Goal: Browse casually

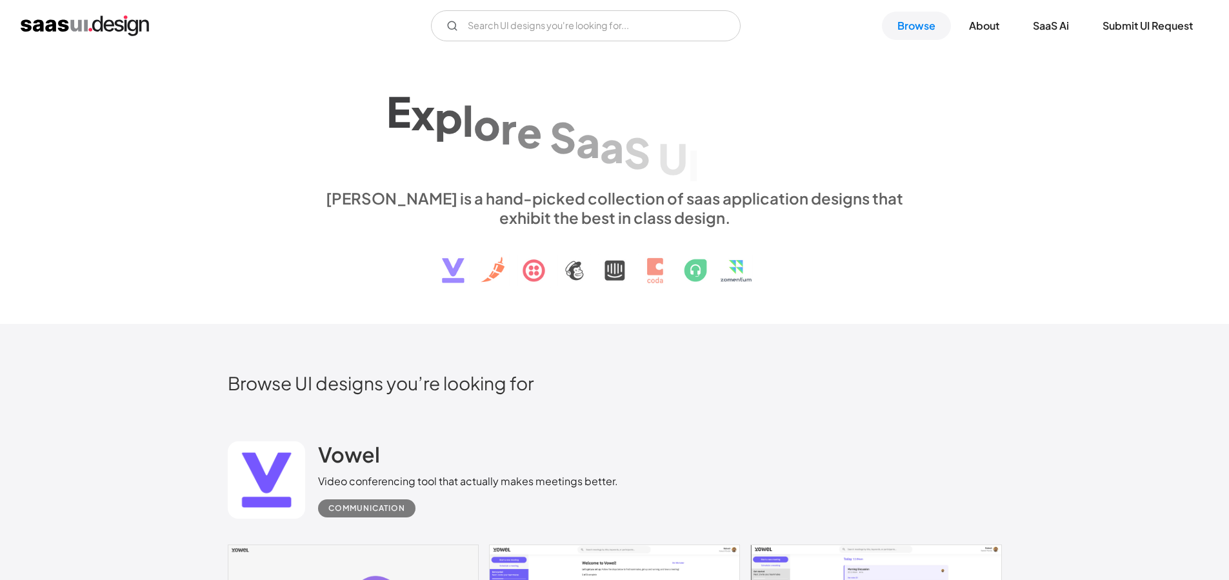
scroll to position [229, 0]
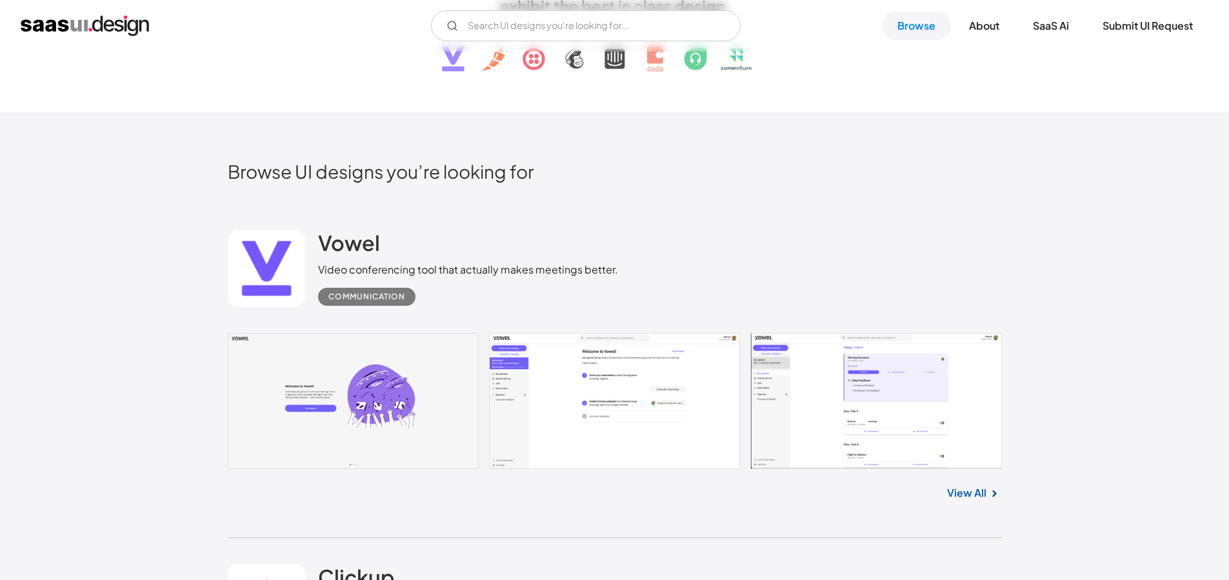
click at [554, 382] on link at bounding box center [615, 401] width 774 height 136
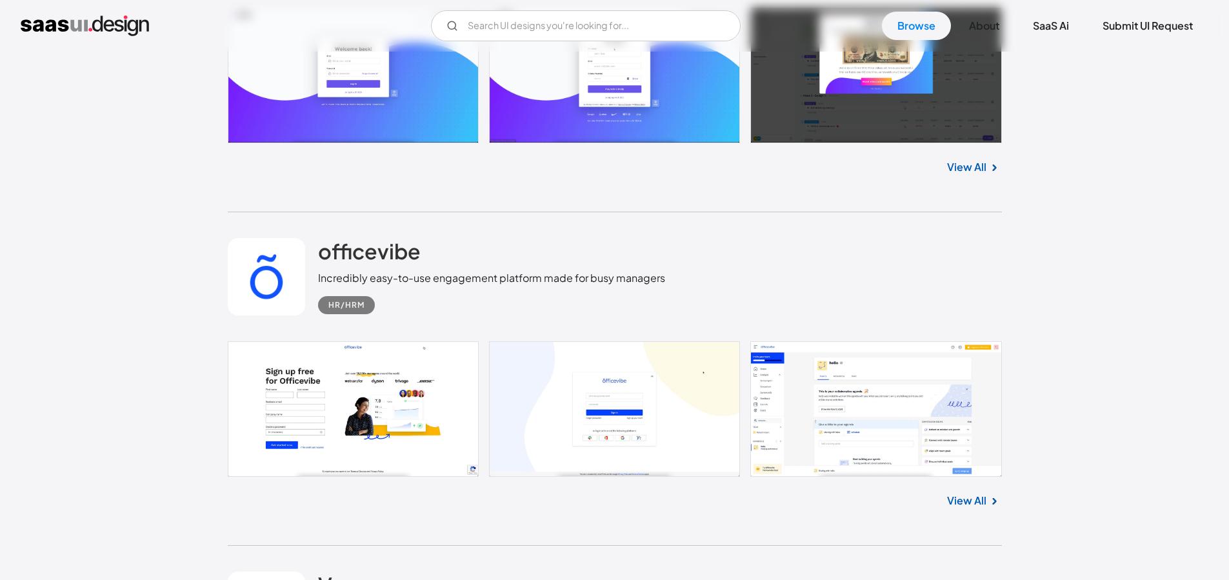
scroll to position [998, 0]
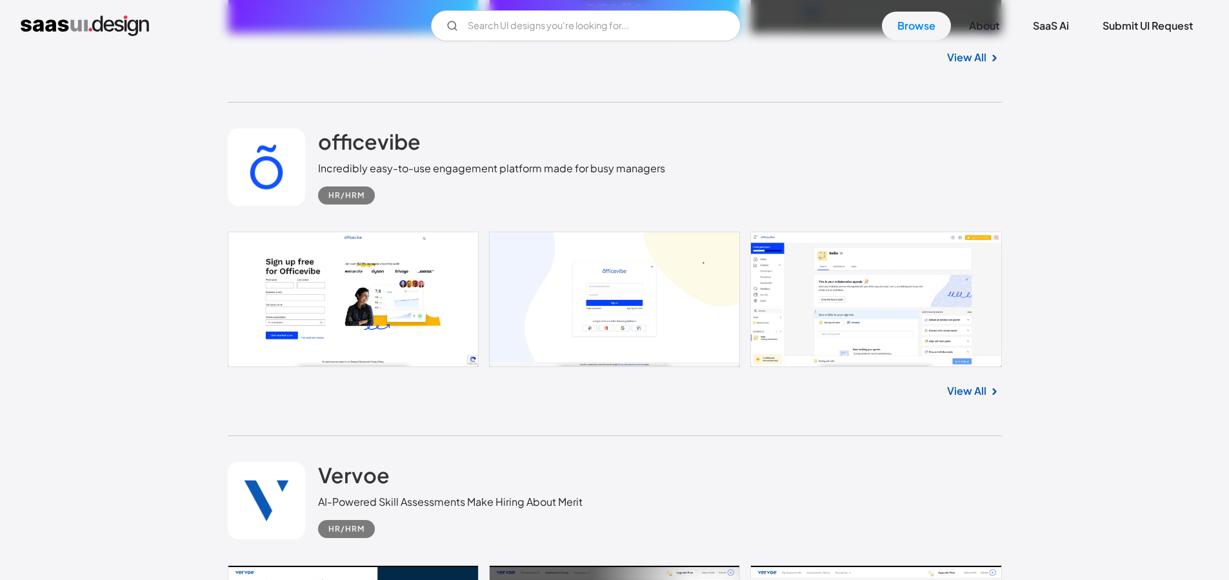
click at [837, 272] on link at bounding box center [615, 299] width 774 height 135
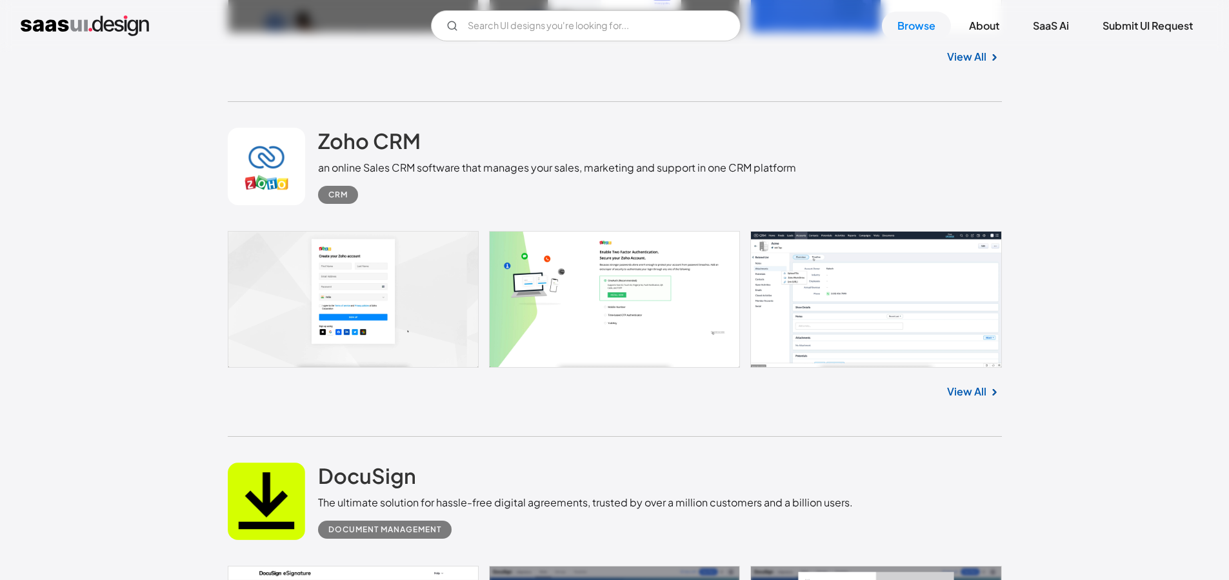
scroll to position [3156, 0]
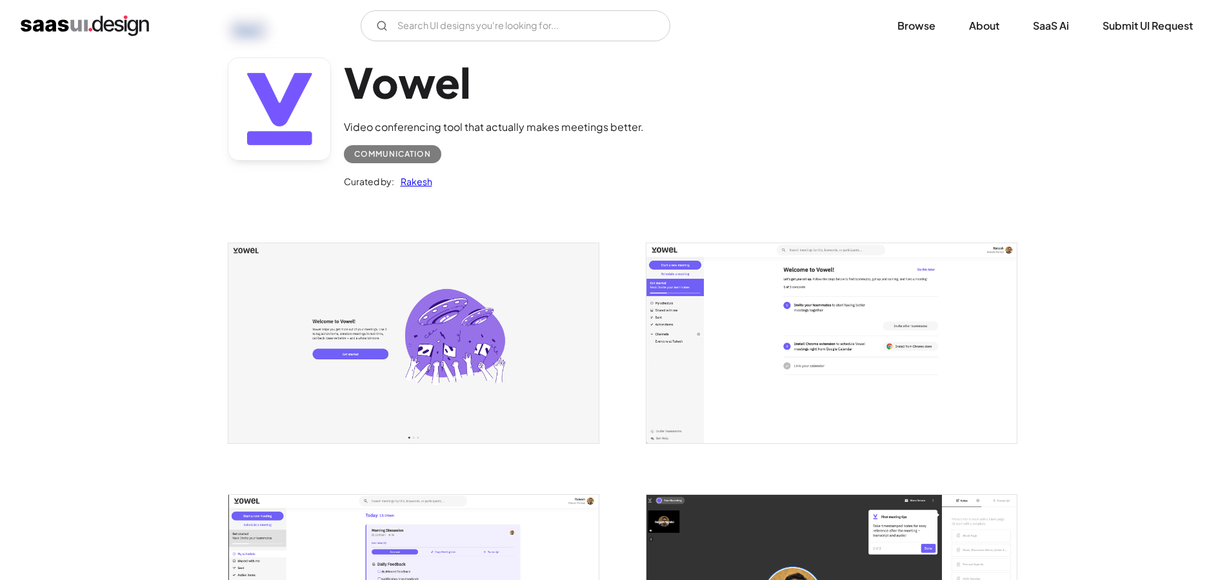
scroll to position [191, 0]
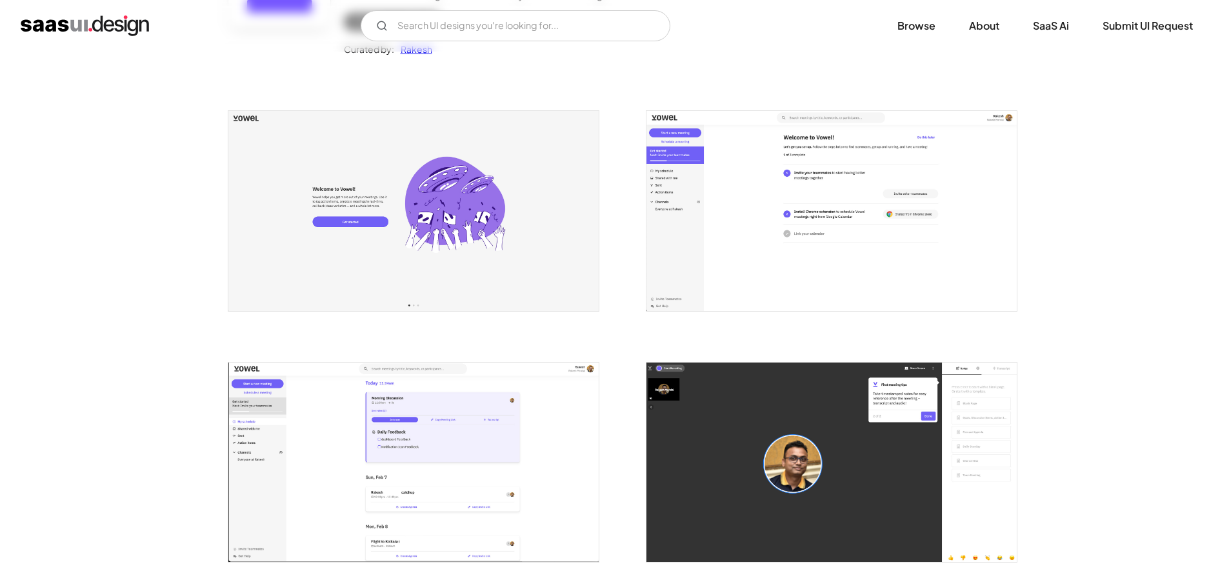
click at [793, 222] on img "open lightbox" at bounding box center [831, 210] width 370 height 199
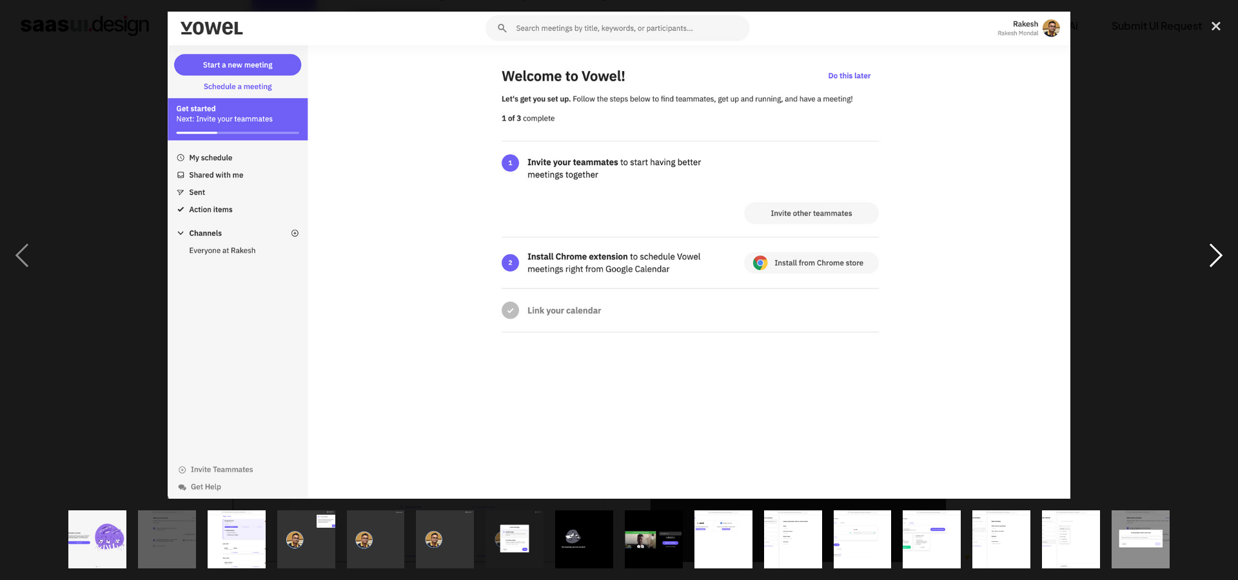
click at [1212, 254] on div "next image" at bounding box center [1217, 255] width 44 height 487
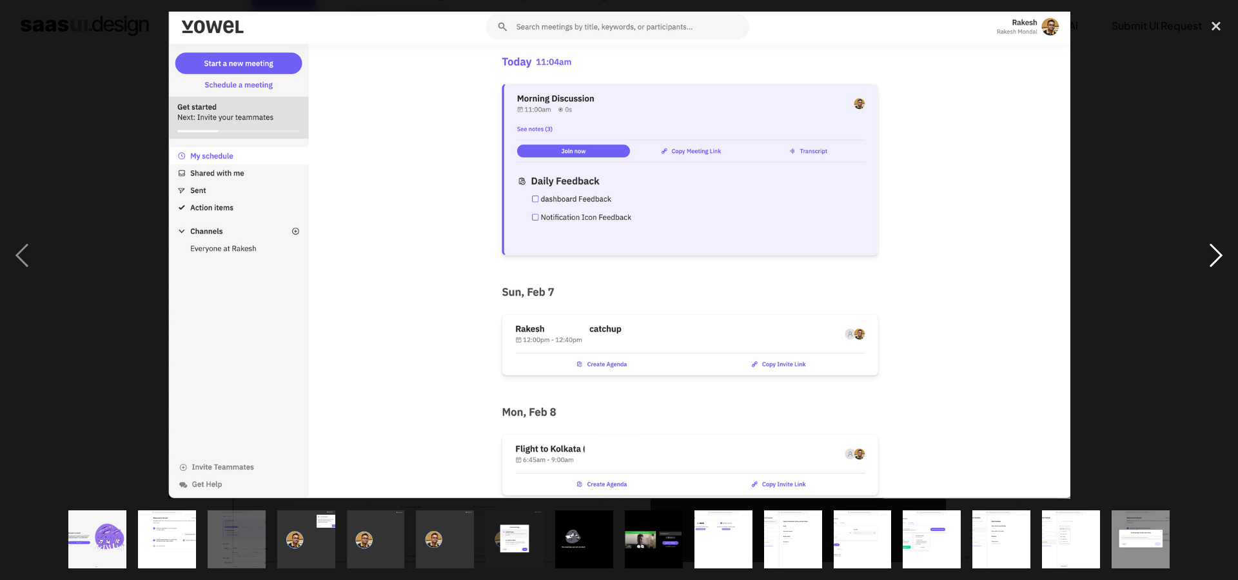
click at [1213, 253] on div "next image" at bounding box center [1217, 255] width 44 height 487
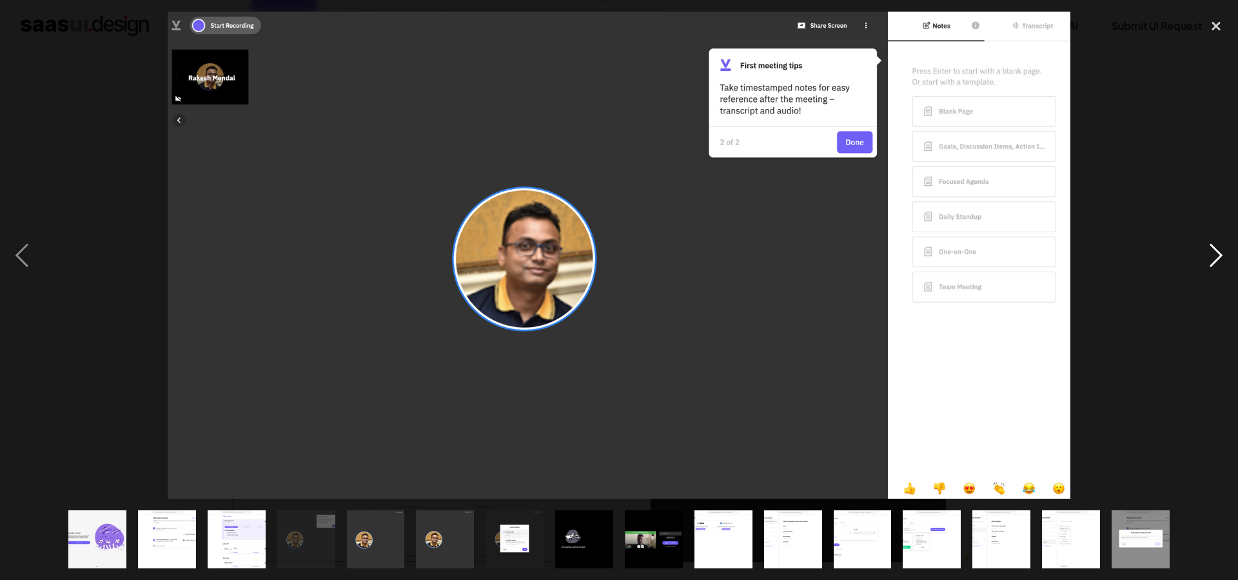
click at [1213, 253] on div "next image" at bounding box center [1217, 255] width 44 height 487
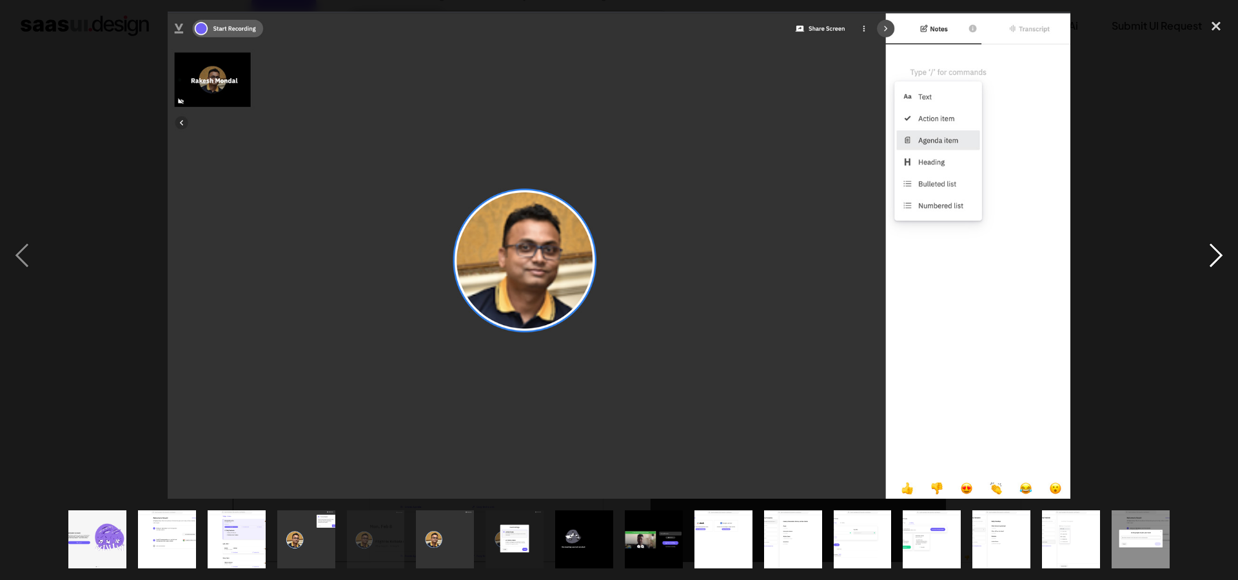
click at [1213, 253] on div "next image" at bounding box center [1217, 255] width 44 height 487
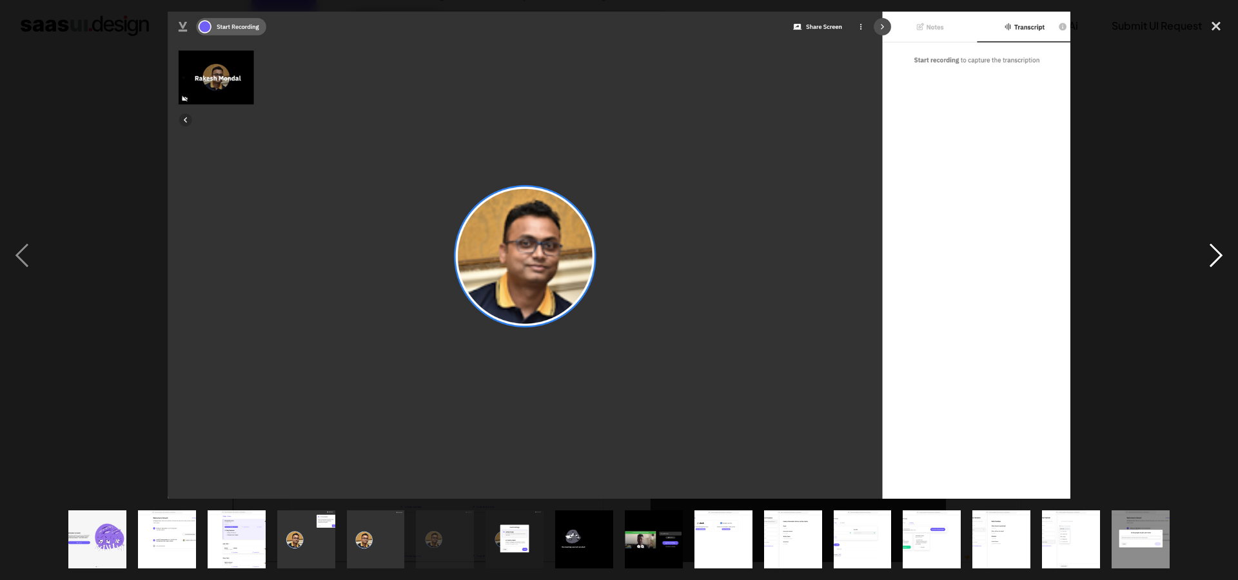
click at [1213, 253] on div "next image" at bounding box center [1217, 255] width 44 height 487
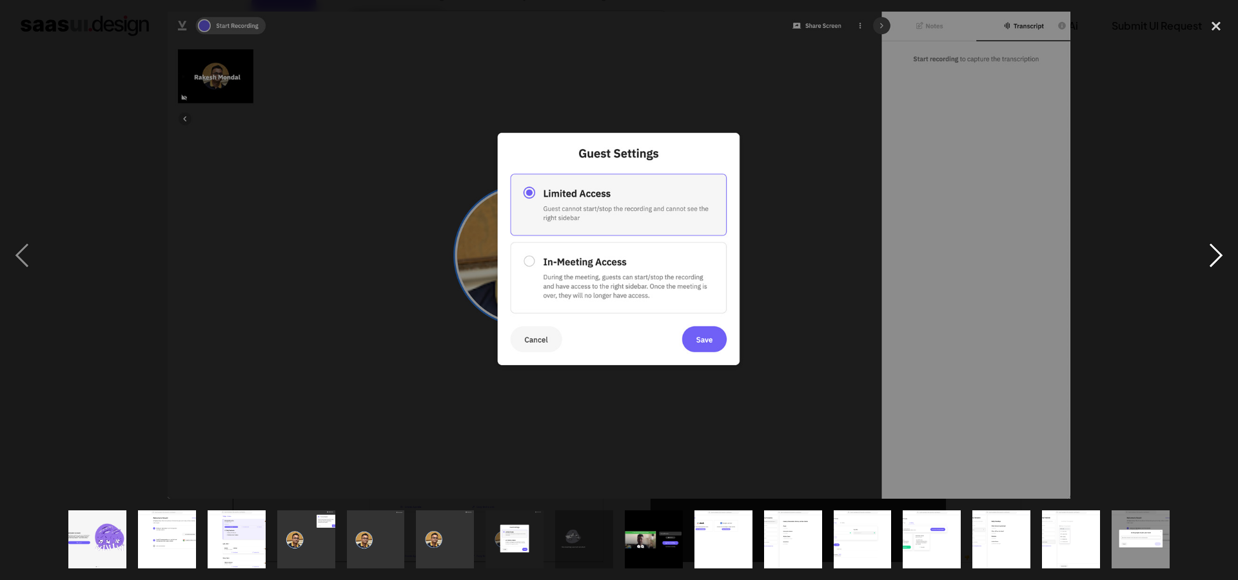
click at [1213, 253] on div "next image" at bounding box center [1217, 255] width 44 height 487
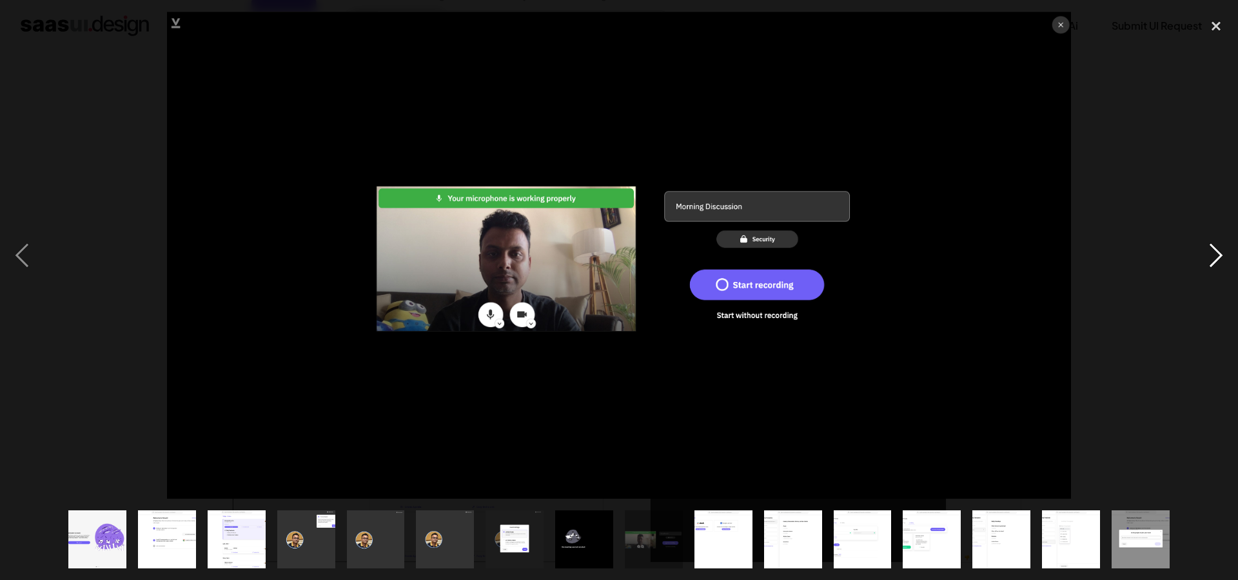
click at [1213, 253] on div "next image" at bounding box center [1217, 255] width 44 height 487
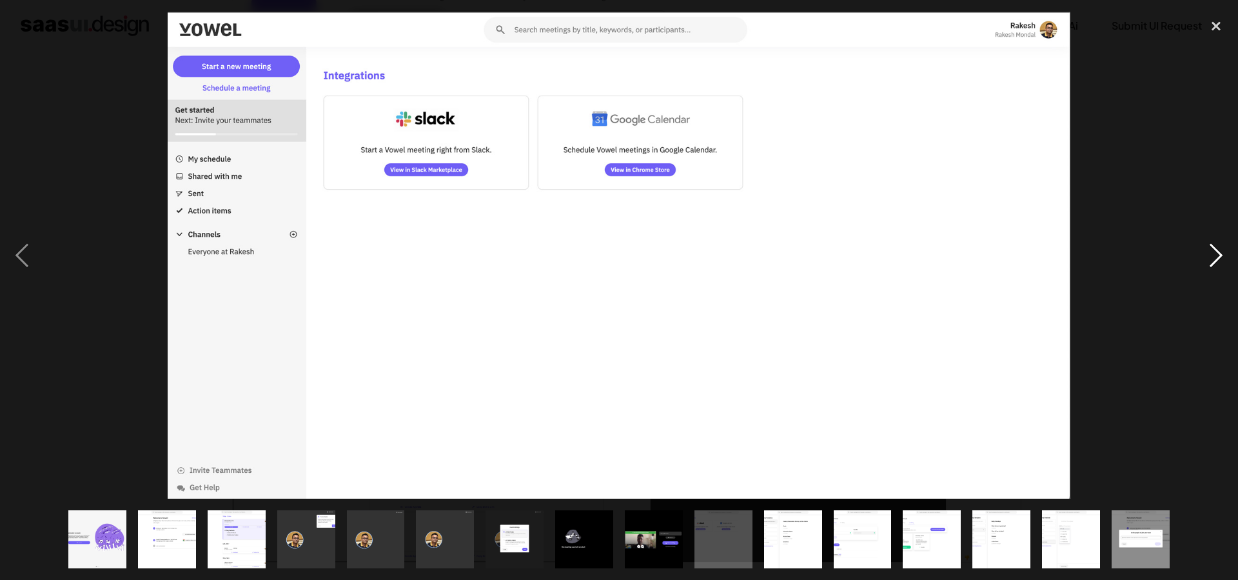
click at [1213, 253] on div "next image" at bounding box center [1217, 255] width 44 height 487
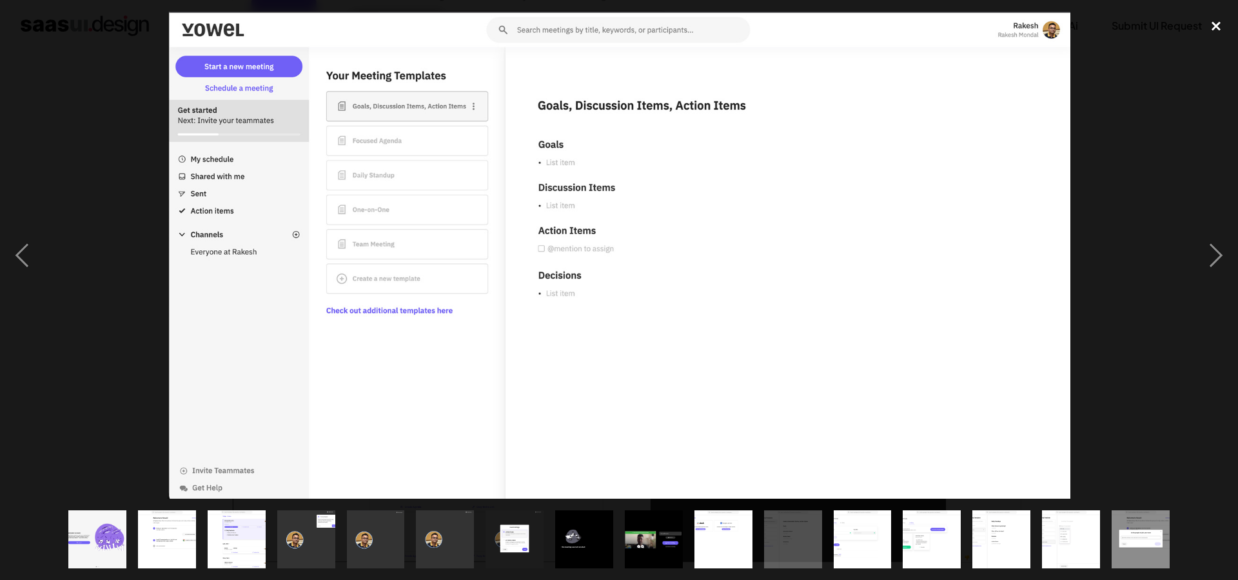
click at [1221, 18] on div "close lightbox" at bounding box center [1217, 26] width 44 height 28
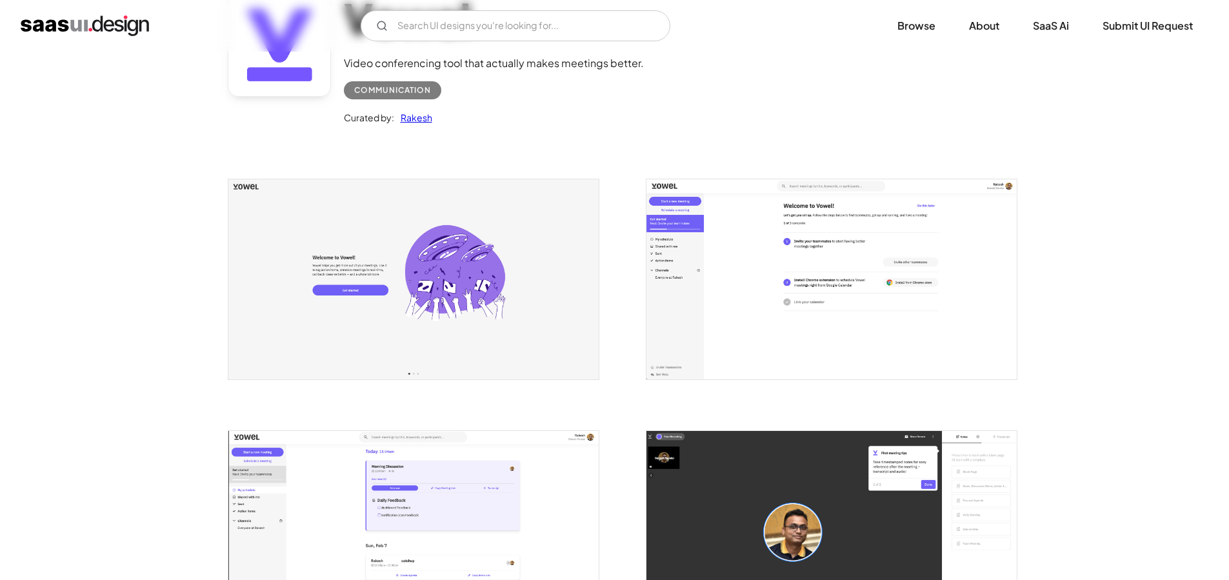
scroll to position [0, 0]
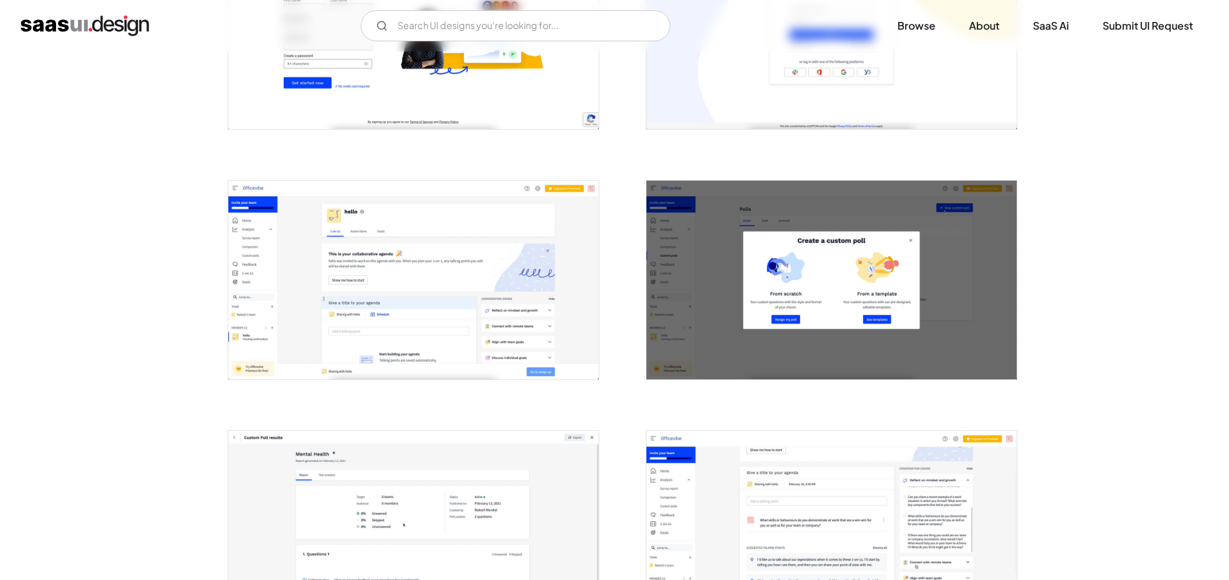
scroll to position [380, 0]
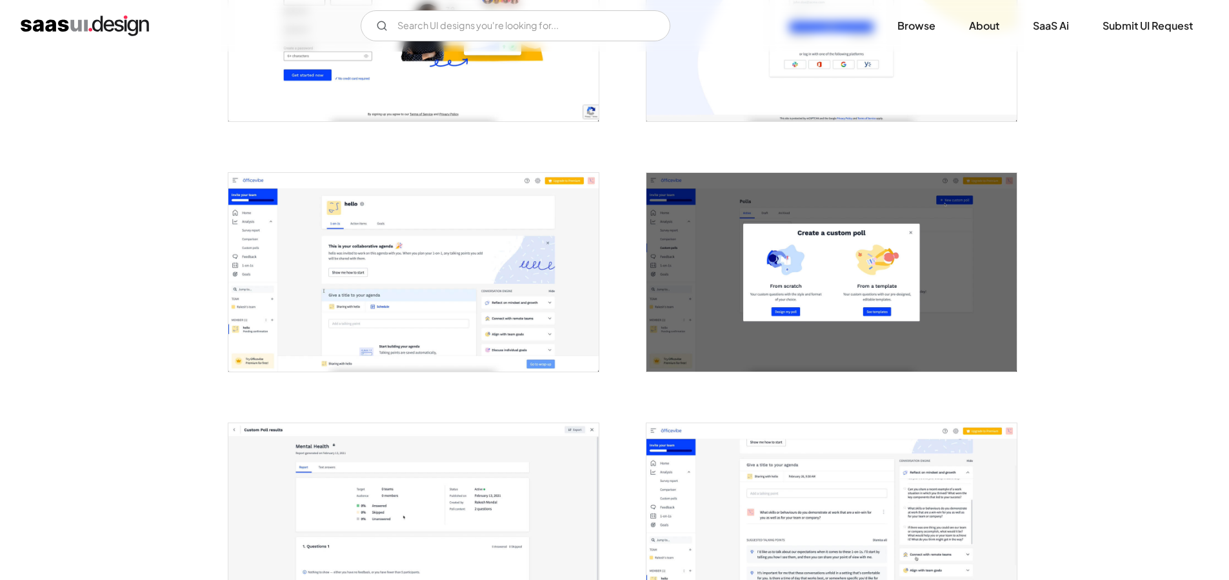
click at [382, 233] on img "open lightbox" at bounding box center [413, 272] width 370 height 199
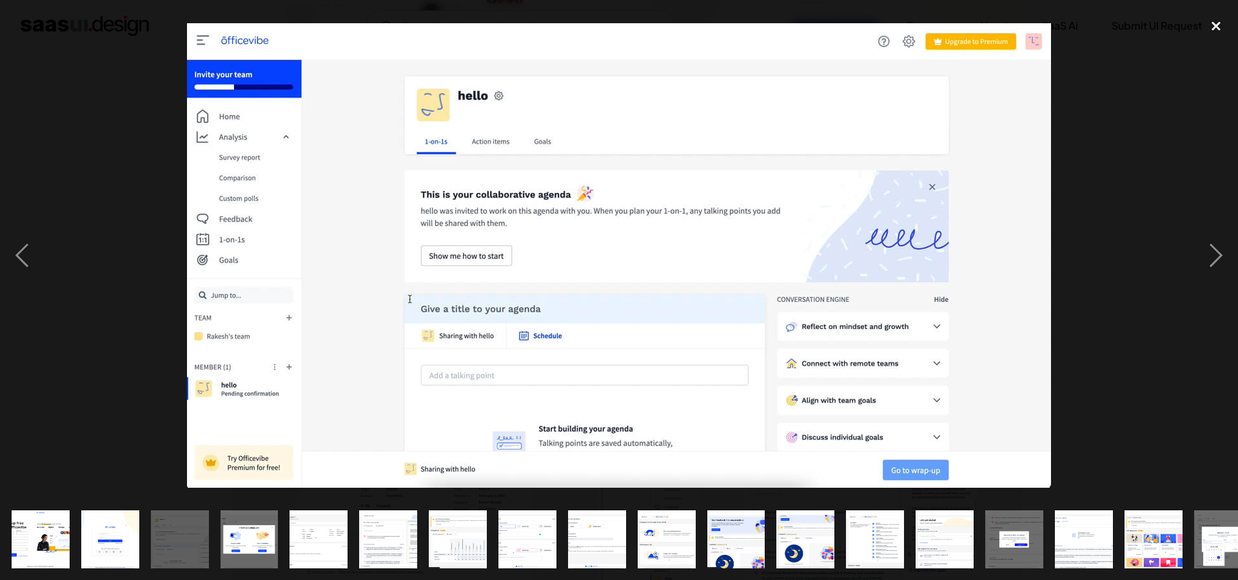
click at [1217, 25] on div "close lightbox" at bounding box center [1217, 26] width 44 height 28
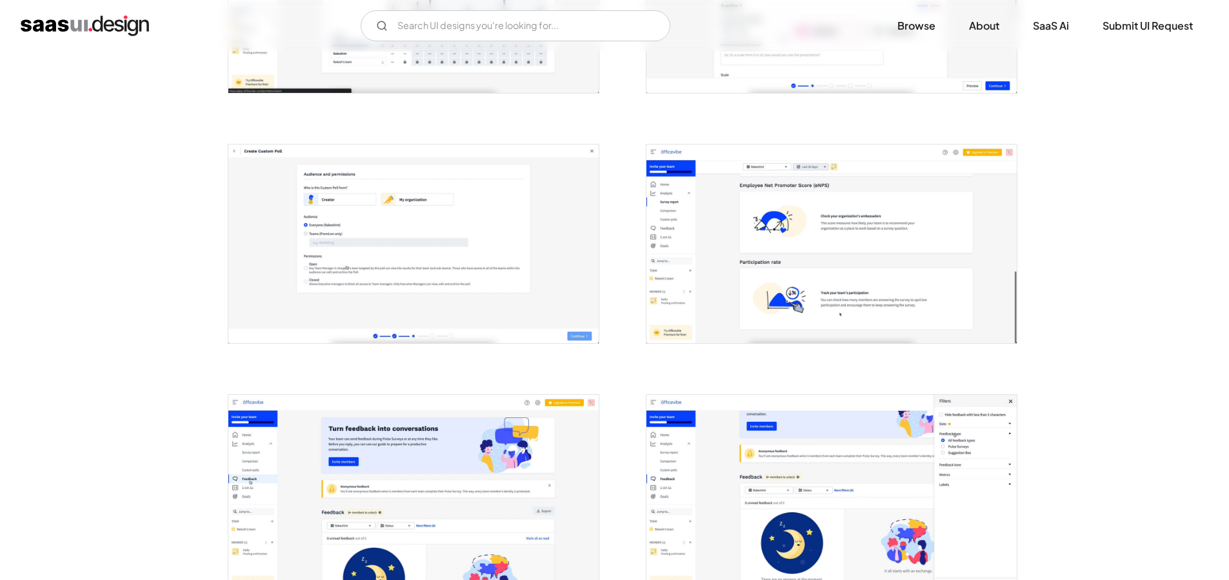
scroll to position [1675, 0]
